Goal: Find specific page/section: Find specific page/section

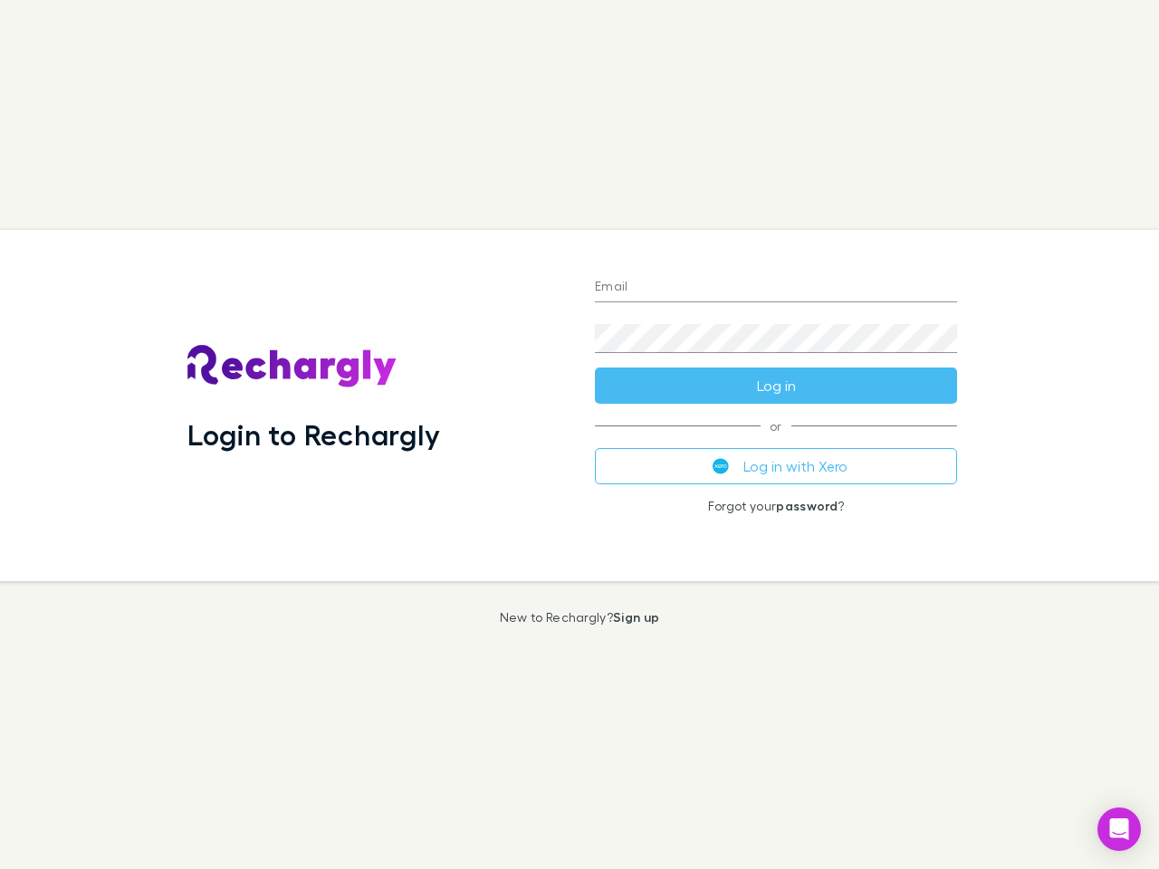
click at [579, 435] on div "Login to Rechargly" at bounding box center [376, 405] width 407 height 351
click at [776, 288] on input "Email" at bounding box center [776, 287] width 362 height 29
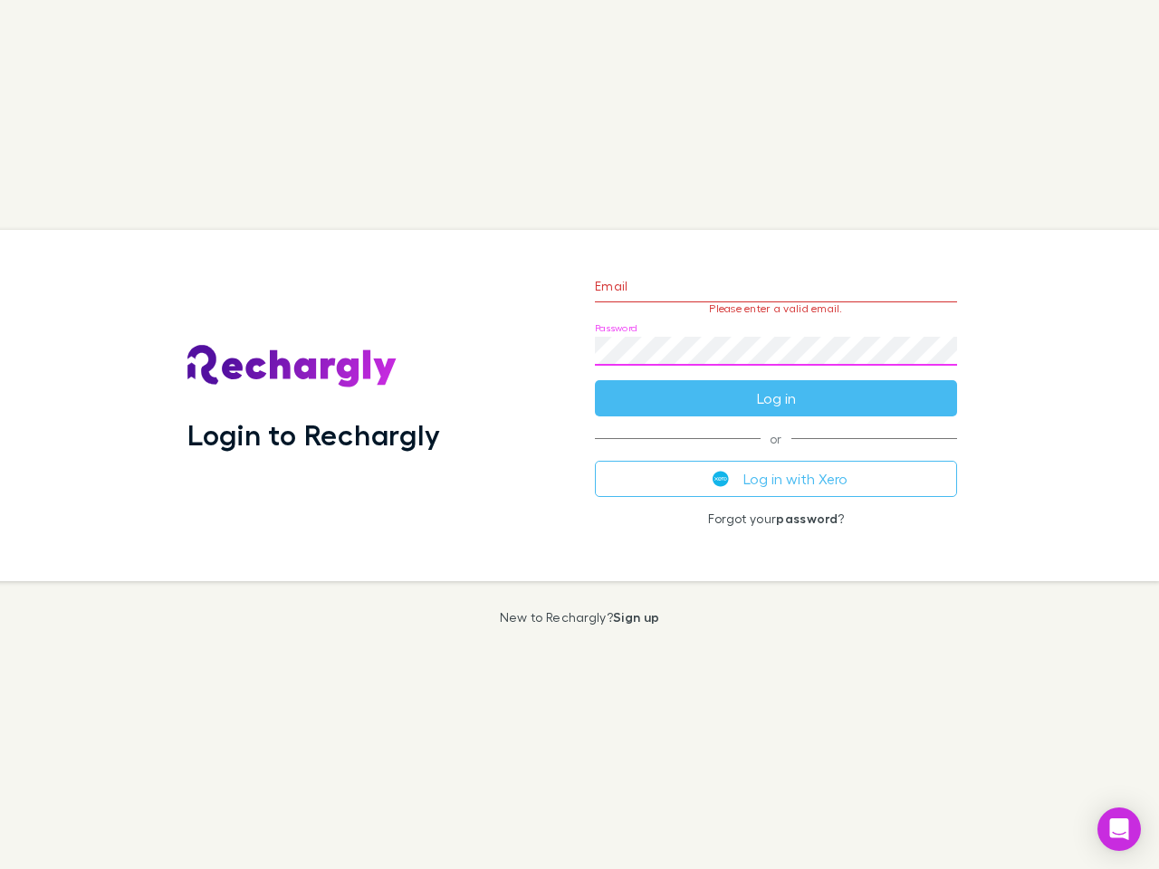
click at [776, 386] on form "Email Please enter a valid email. Password Log in" at bounding box center [776, 338] width 362 height 158
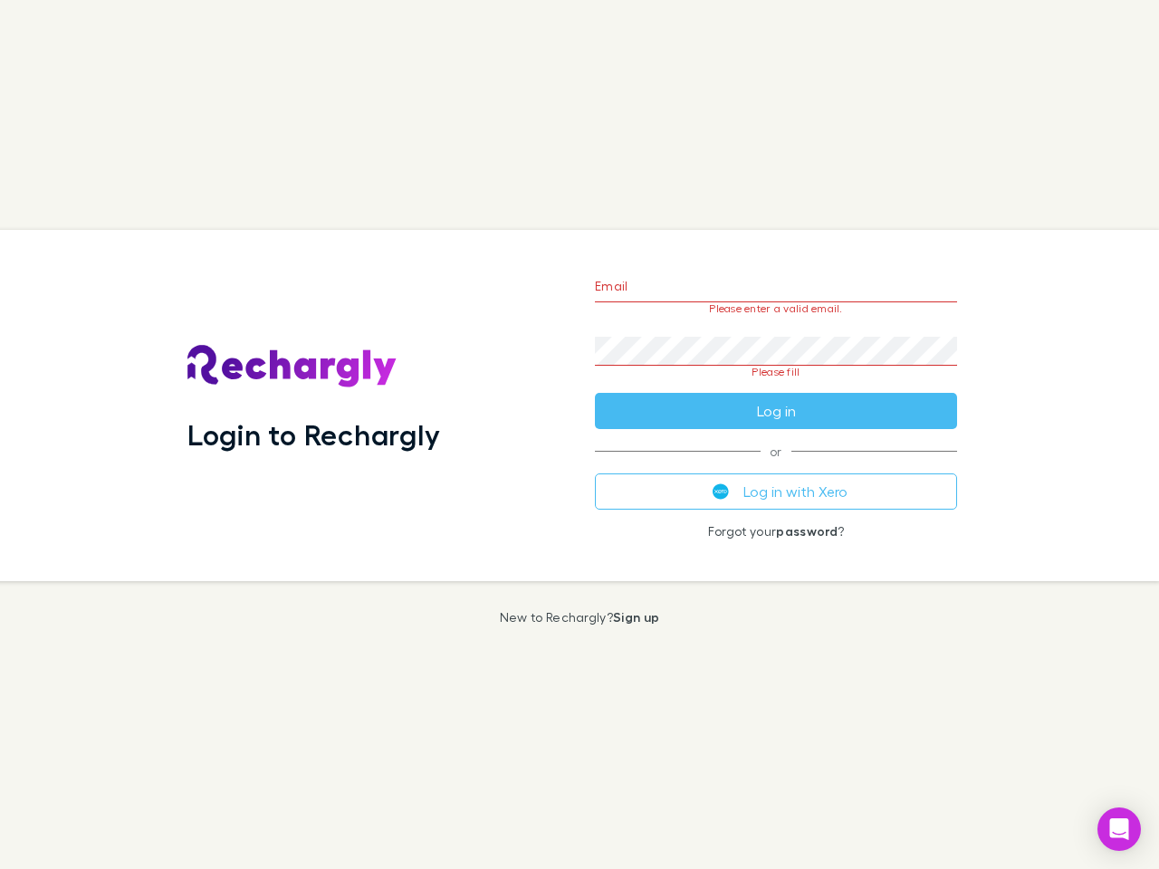
click at [776, 466] on div "Email Please enter a valid email. Password Please fill Log in or Log in with Xe…" at bounding box center [775, 405] width 391 height 351
click at [1119, 829] on icon "Open Intercom Messenger" at bounding box center [1119, 829] width 19 height 22
